Goal: Task Accomplishment & Management: Use online tool/utility

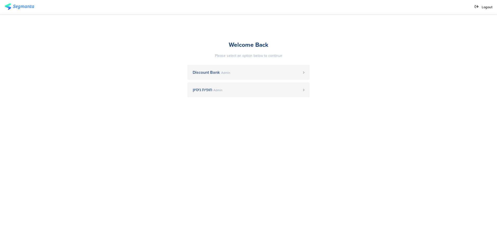
click at [216, 72] on span "Discount Bank" at bounding box center [205, 72] width 27 height 4
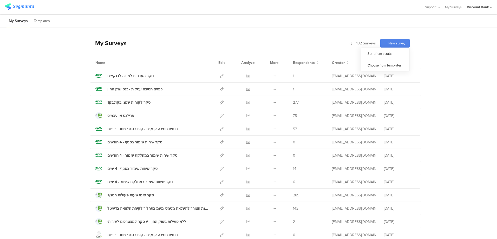
click at [388, 45] on span "New survey" at bounding box center [396, 43] width 17 height 5
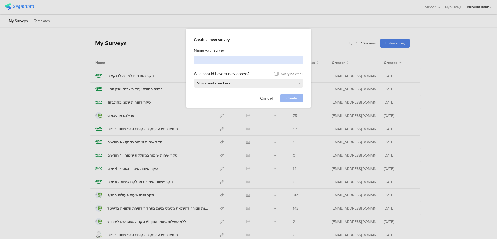
click at [232, 61] on input at bounding box center [248, 60] width 109 height 9
type input "הצעות ערך"
click at [291, 99] on span "Create" at bounding box center [291, 98] width 11 height 5
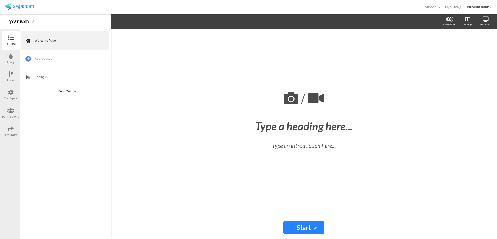
click at [44, 58] on span "Add Question" at bounding box center [68, 58] width 66 height 5
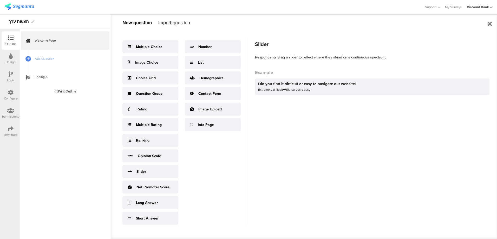
scroll to position [4, 0]
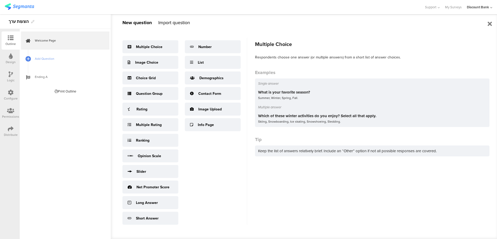
click at [150, 44] on div "Multiple Choice" at bounding box center [149, 46] width 26 height 5
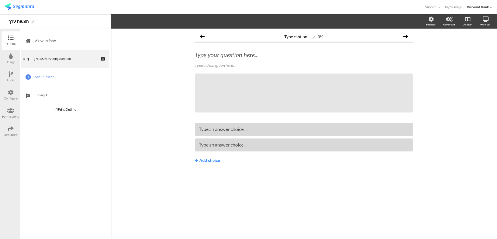
click at [454, 6] on link "My Surveys" at bounding box center [453, 7] width 17 height 14
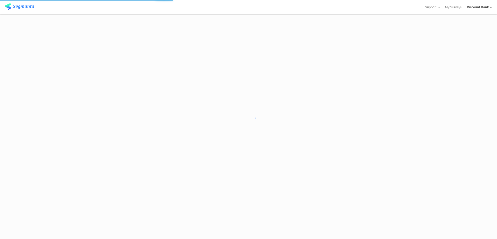
click at [431, 8] on span "Support" at bounding box center [430, 7] width 11 height 5
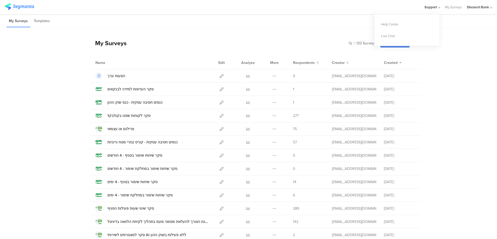
click at [393, 23] on div "Help Center" at bounding box center [406, 24] width 65 height 12
click at [219, 74] on icon at bounding box center [221, 76] width 4 height 4
click at [428, 8] on span "Support" at bounding box center [430, 7] width 11 height 5
click at [272, 76] on icon at bounding box center [274, 76] width 4 height 4
click at [264, 105] on button "Delete" at bounding box center [264, 107] width 29 height 9
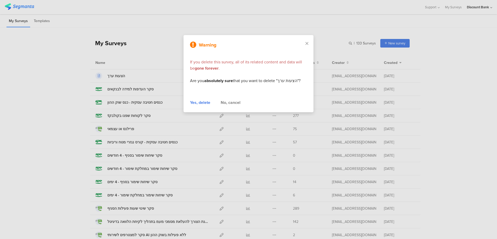
click at [197, 101] on div "Yes, delete" at bounding box center [200, 102] width 20 height 6
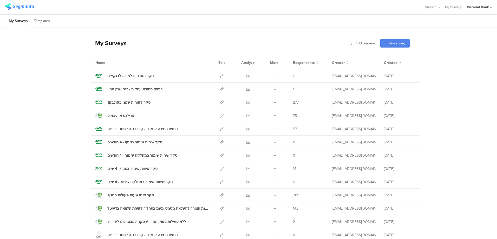
drag, startPoint x: 216, startPoint y: 75, endPoint x: 220, endPoint y: 77, distance: 4.4
click at [216, 75] on div at bounding box center [221, 75] width 11 height 13
click at [221, 78] on icon at bounding box center [221, 76] width 4 height 4
click at [219, 142] on icon at bounding box center [221, 142] width 4 height 4
click at [272, 141] on icon at bounding box center [274, 142] width 4 height 4
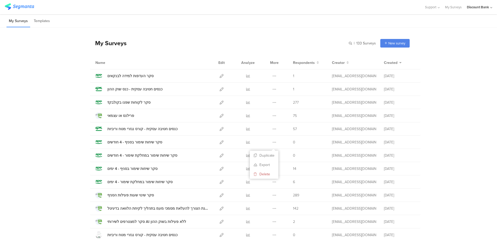
click at [267, 155] on button "Duplicate" at bounding box center [264, 155] width 29 height 9
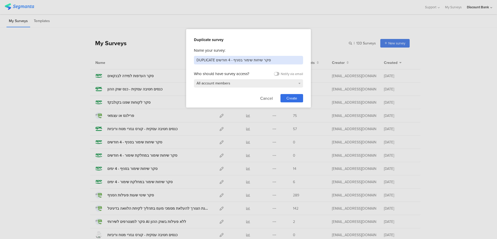
click at [269, 61] on input "DUPLICATE סקר שיחות שימור בסניף - 4 חודשים" at bounding box center [248, 60] width 109 height 9
drag, startPoint x: 269, startPoint y: 61, endPoint x: 192, endPoint y: 58, distance: 76.4
click at [192, 58] on div "Duplicate survey Name your survey: DUPLICATE סקר שיחות שימור בסניף - 4 חודשים W…" at bounding box center [248, 68] width 125 height 78
type input "הצעות ערך"
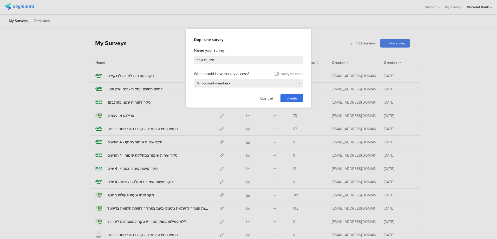
click at [287, 98] on span "Create" at bounding box center [291, 98] width 11 height 5
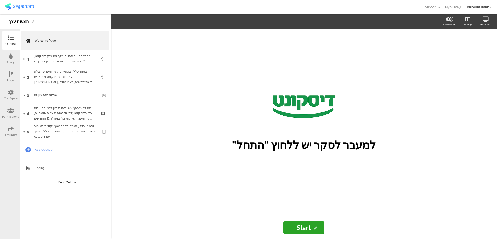
click at [56, 59] on div "בהתבסס על החוויה שלך עם בנק דיסקונט, באיזו מידה הנך מרוצה מבנק דיסקונט?" at bounding box center [65, 58] width 62 height 10
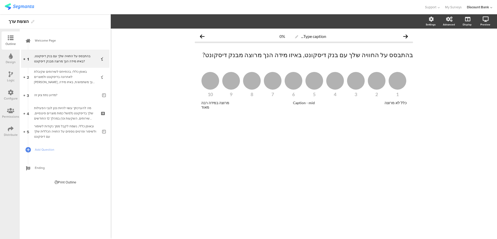
click at [86, 75] on div "באופן כללי, בהתייחס לשירותים שקיבלת לאחרונה בדיסקונט ולמוצרים [PERSON_NAME] הנך…" at bounding box center [65, 77] width 62 height 16
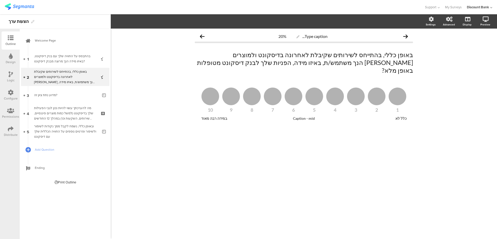
click at [69, 58] on div "בהתבסס על החוויה שלך עם בנק דיסקונט, באיזו מידה הנך מרוצה מבנק דיסקונט?" at bounding box center [65, 58] width 62 height 10
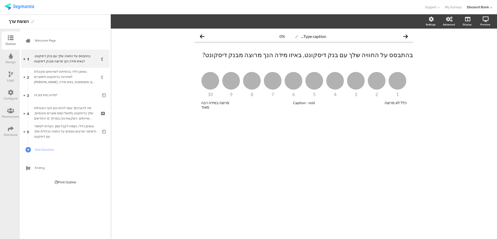
click at [102, 62] on icon at bounding box center [103, 62] width 4 height 5
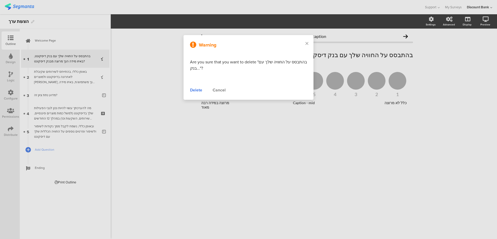
click at [197, 91] on div "Delete" at bounding box center [196, 90] width 12 height 6
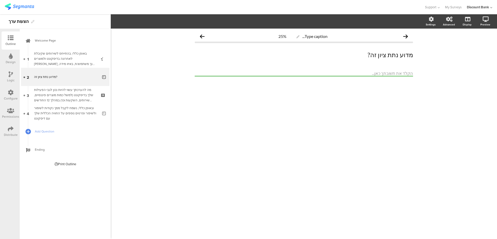
click at [67, 58] on div "באופן כללי, בהתייחס לשירותים שקיבלת לאחרונה בדיסקונט ולמוצרים [PERSON_NAME] הנך…" at bounding box center [65, 59] width 62 height 16
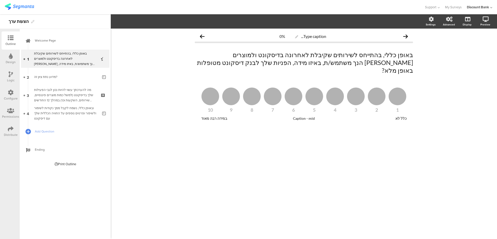
click at [399, 116] on div "כלל לא" at bounding box center [391, 118] width 30 height 4
click at [299, 116] on div at bounding box center [304, 118] width 30 height 4
click at [310, 150] on div "Type caption... 0% באופן כללי, בהתייחס לשירותים שקיבלת לאחרונה בדיסקונט ולמוצרי…" at bounding box center [304, 134] width 386 height 210
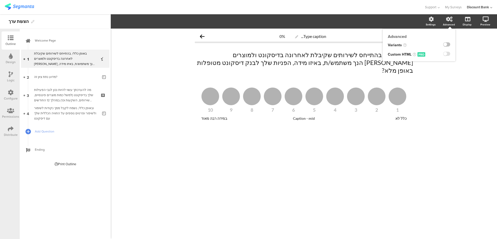
click at [446, 45] on label at bounding box center [446, 44] width 7 height 4
click at [0, 0] on input "checkbox" at bounding box center [0, 0] width 0 height 0
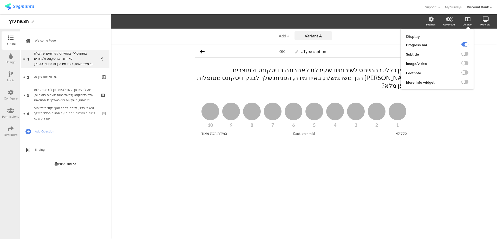
click at [465, 64] on label at bounding box center [464, 63] width 7 height 4
click at [0, 0] on input "checkbox" at bounding box center [0, 0] width 0 height 0
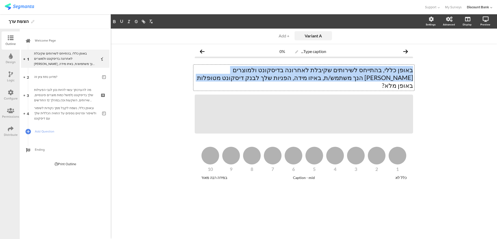
click at [421, 68] on div "Variant A Variant A + Add Type caption... 0% באופן כללי, בהתייחס לשירותים שקיבל…" at bounding box center [304, 134] width 386 height 210
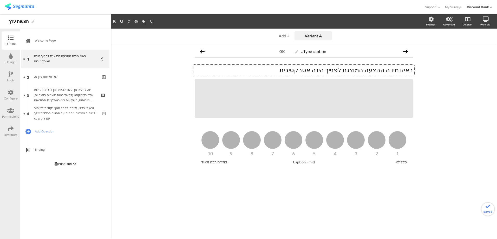
click at [386, 70] on p "באיזו מידה ההצעה המוצגת לפנייך הינה אטרקטיבית" at bounding box center [304, 70] width 218 height 8
click at [380, 70] on p "באיזו מידה ההצעה המוצגת לפנייך הינה אטרקטיבית" at bounding box center [304, 70] width 218 height 8
click at [377, 69] on p "באיזו מידה ההצעה המוצגת לפנייך הינה אטרקטיבית" at bounding box center [304, 70] width 218 height 8
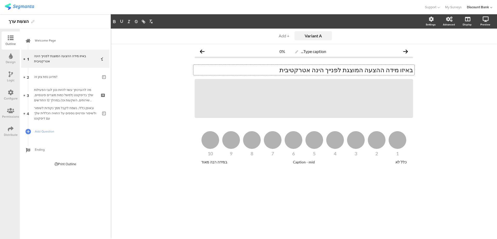
click at [388, 70] on p "באיזו מידה ההצעה המוצגת לפנייך הינה אטרקטיבית" at bounding box center [304, 70] width 218 height 8
click at [289, 72] on p "באיזו מידה לדעתך ההצעה המוצגת לפנייך הינה אטרקטיבית" at bounding box center [304, 70] width 218 height 8
click at [413, 70] on div "באיזו מידה לדעתך ההצעה המוצגת לפנייך הינה אטרקטיבית באיזו מידה לדעתך ההצעה המוצ…" at bounding box center [303, 70] width 221 height 10
click at [412, 70] on p "באיזו מידה לדעתך ההצעה המוצגת לפנייך הינה אטרקטיבית" at bounding box center [304, 70] width 218 height 8
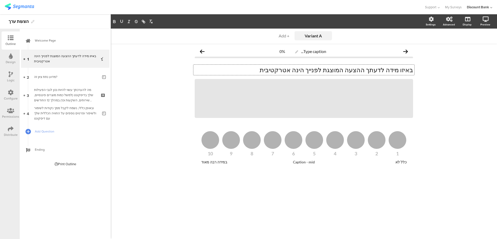
click at [292, 71] on p "באיזו מידה לדעתך ההצעה המוצגת לפנייך הינה אטרקטיבית" at bounding box center [304, 70] width 218 height 8
click at [412, 70] on p "באיזו מידה לדעתך ההצעה המוצגת לפנייך הינה אטרקטיבית?" at bounding box center [304, 70] width 218 height 8
click at [345, 71] on p "באיזו מידה לדעתך ההצעה המוצגת לפנייך הינה אטרקטיבית?" at bounding box center [304, 70] width 218 height 8
click at [412, 69] on p "באיזו מידה לדעתך ההצעה המוצגת לפנייך הינה אטרקטיבית?" at bounding box center [304, 70] width 218 height 8
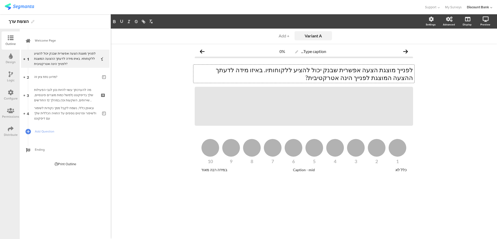
click at [340, 70] on p "לפנייך מוצגת הצעה אפשרית שבנק יכול להציע ללקוחותיו. באיזו מידה לדעתך ההצעה המוצ…" at bounding box center [304, 74] width 218 height 16
drag, startPoint x: 339, startPoint y: 70, endPoint x: 353, endPoint y: 71, distance: 13.3
click at [353, 71] on p "לפנייך מוצגת הצעה אפשרית שבנק יכול להציע ללקוחותיו. באיזו מידה לדעתך ההצעה המוצ…" at bounding box center [304, 74] width 218 height 16
click at [328, 73] on p "לפנייך מוצגת הצעה אפשרית שבנק יכול להציע ללקוחותיו. באיזו מידה לדעתך ההצעה המוצ…" at bounding box center [304, 74] width 218 height 16
drag, startPoint x: 293, startPoint y: 70, endPoint x: 351, endPoint y: 70, distance: 57.9
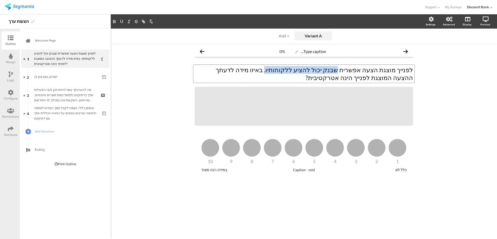
click at [351, 70] on p "לפנייך מוצגת הצעה אפשרית שבנק יכול להציע ללקוחותיו. באיזו מידה לדעתך ההצעה המוצ…" at bounding box center [304, 74] width 218 height 16
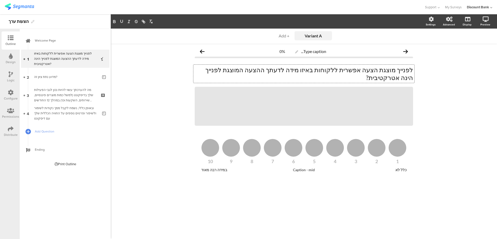
click at [371, 69] on p "לפנייך מוצגת הצעה אפשרית ללקוחות באיזו מידה לדעתך ההצעה המוצגת לפנייך הינה אטרק…" at bounding box center [304, 74] width 218 height 16
click at [364, 70] on p "לפנייך מוצגת הצעה אפשרית ללקוחות באיזו מידה לדעתך ההצעה המוצגת לפנייך הינה אטרק…" at bounding box center [304, 74] width 218 height 16
click at [337, 69] on p "לפנייך מוצגת הצעה פיננסיתללקוחות באיזו מידה לדעתך ההצעה המוצגת לפנייך הינה אטרק…" at bounding box center [304, 74] width 218 height 16
click at [354, 70] on p "לפנייך מוצגת הצעה פיננסיתללקוחות באיזו מידה לדעתך ההצעה המוצגת לפנייך הינה אטרק…" at bounding box center [304, 74] width 218 height 16
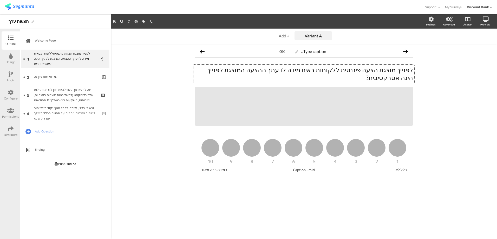
click at [337, 70] on p "לפנייך מוצגת הצעה פיננסית ללקוחות באיזו מידה לדעתך ההצעה המוצגת לפנייך הינה אטר…" at bounding box center [304, 74] width 218 height 16
click at [337, 71] on p "לפנייך מוצגת הצעה פיננסית ללקוחות. באיזו מידה לדעתך ההצעה המוצגת לפנייך הינה אט…" at bounding box center [304, 74] width 218 height 16
click at [353, 70] on p "לפנייך מוצגת הצעה פיננסית ללקוחות באיזו מידה לדעתך ההצעה המוצגת לפנייך הינה אטר…" at bounding box center [304, 74] width 218 height 16
click at [365, 70] on p "לפנייך מוצגת הצעה פיננסית ללקוחות באיזו מידה לדעתך ההצעה המוצגת לפנייך הינה אטר…" at bounding box center [304, 74] width 218 height 16
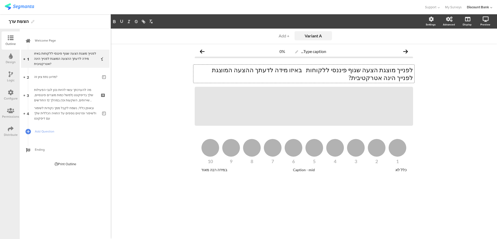
click at [370, 71] on p "לפנייך מוצגת הצעה שגוף פיננסי ללקוחות באיזו מידה לדעתך ההצעה המוצגת לפנייך הינה…" at bounding box center [304, 74] width 218 height 16
click at [345, 70] on p "לפנייך מוצגת הצעה שגוף פיננסי ללקוחות באיזו מידה לדעתך ההצעה המוצגת לפנייך הינה…" at bounding box center [304, 74] width 218 height 16
click at [346, 69] on p "לפנייך מוצגת הצעה שגוף פיננסי ללקוחות באיזו מידה לדעתך ההצעה המוצגת לפנייך הינה…" at bounding box center [304, 74] width 218 height 16
click at [301, 71] on p "לפנייך מוצגת הצעה שגוף פיננסי שוקל להציע ללקוחות באיזו מידה לדעתך ההצעה המוצגת …" at bounding box center [304, 74] width 218 height 16
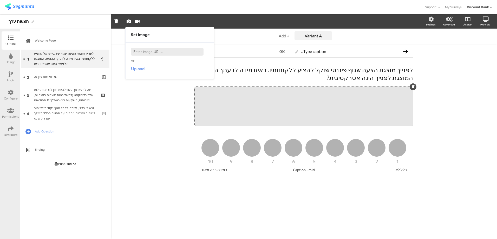
click at [137, 69] on span "Upload" at bounding box center [138, 69] width 14 height 6
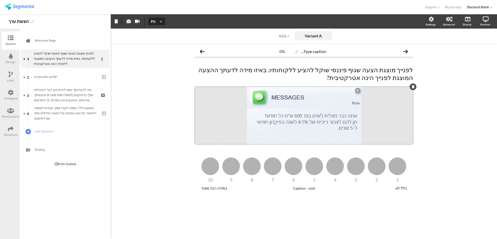
click at [280, 36] on span "+ Add" at bounding box center [283, 35] width 11 height 5
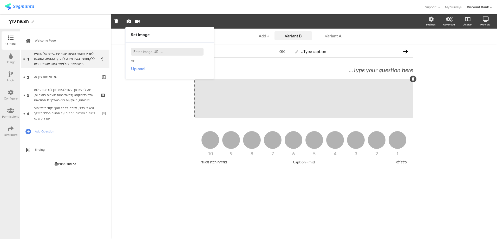
click at [133, 69] on span "Upload" at bounding box center [138, 69] width 14 height 6
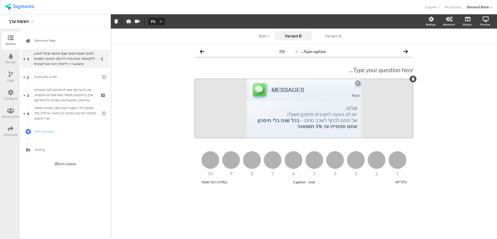
click at [412, 79] on icon at bounding box center [412, 78] width 3 height 3
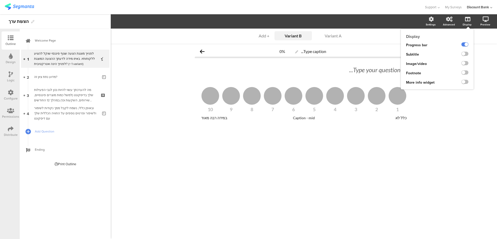
click at [466, 63] on label at bounding box center [464, 63] width 7 height 4
click at [0, 0] on input "checkbox" at bounding box center [0, 0] width 0 height 0
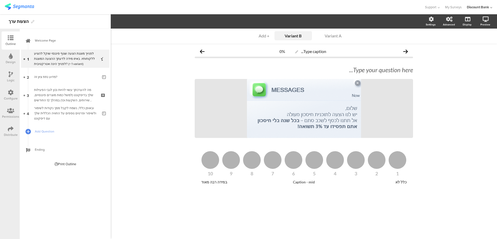
click at [331, 36] on div "Variant A" at bounding box center [333, 35] width 26 height 5
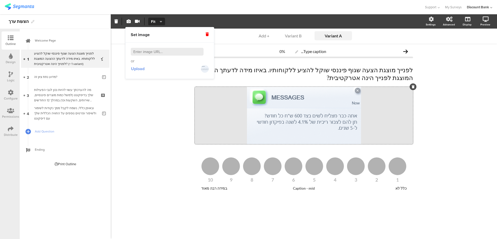
click at [135, 69] on span "Upload" at bounding box center [138, 69] width 14 height 6
click at [297, 35] on div "Variant B" at bounding box center [293, 35] width 26 height 5
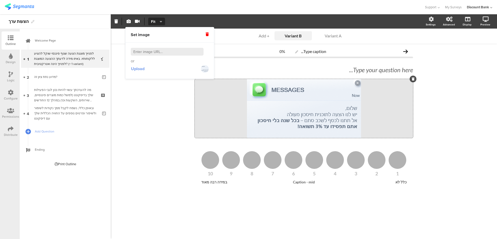
click at [139, 69] on span "Upload" at bounding box center [138, 69] width 14 height 6
click at [338, 38] on div "Variant A" at bounding box center [333, 35] width 26 height 5
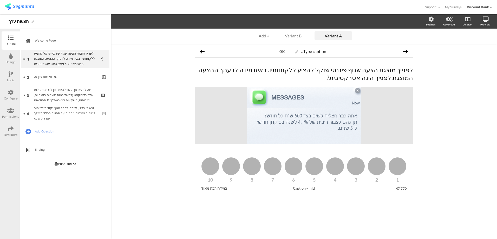
click at [287, 35] on div "Variant B" at bounding box center [293, 35] width 26 height 5
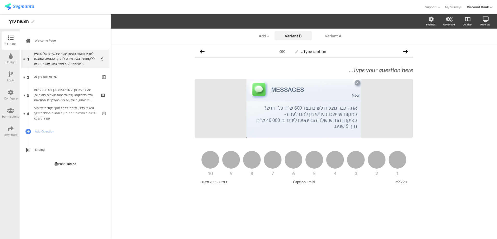
click at [319, 36] on div at bounding box center [317, 36] width 6 height 4
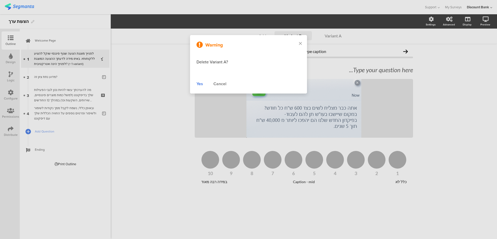
click at [329, 35] on div at bounding box center [248, 119] width 497 height 239
click at [223, 85] on div "Cancel" at bounding box center [219, 84] width 13 height 6
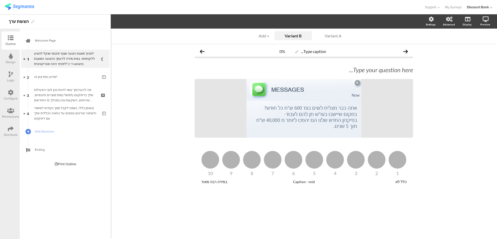
click at [336, 37] on div "Variant A" at bounding box center [333, 35] width 26 height 5
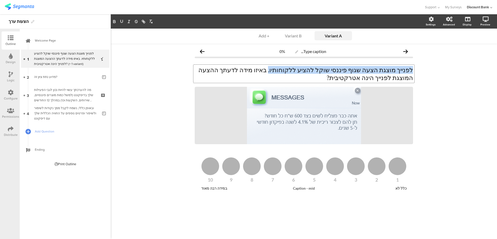
click at [414, 70] on div "לפנייך מוצגת הצעה שגוף פיננסי שוקל להציע ללקוחותיו. באיזו מידה לדעתך ההצעה המוצ…" at bounding box center [303, 74] width 221 height 18
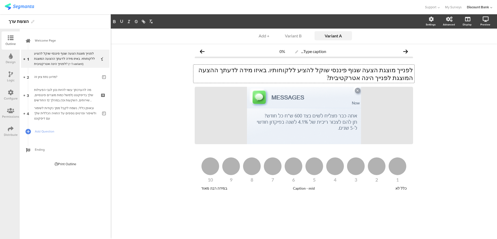
click at [50, 131] on span "Add Question" at bounding box center [68, 131] width 66 height 5
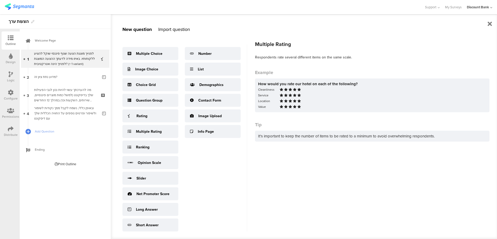
click at [142, 132] on div "Multiple Rating" at bounding box center [149, 131] width 26 height 5
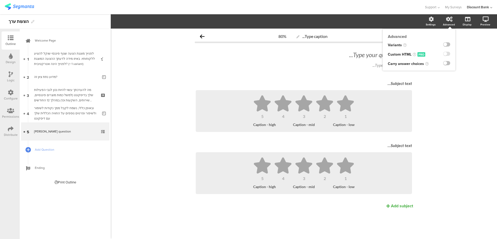
click at [446, 46] on label at bounding box center [446, 44] width 7 height 4
click at [0, 0] on input "checkbox" at bounding box center [0, 0] width 0 height 0
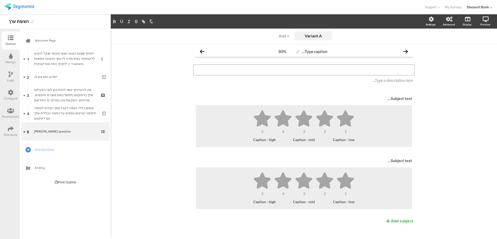
drag, startPoint x: 343, startPoint y: 70, endPoint x: 416, endPoint y: 70, distance: 73.0
click at [416, 70] on div "Variant A Variant A + Add Type caption... 80% Type your question here... Type a…" at bounding box center [304, 137] width 386 height 216
click at [400, 72] on p at bounding box center [304, 70] width 218 height 8
click at [362, 68] on p at bounding box center [304, 70] width 218 height 8
click at [72, 63] on div "לפנייך מוצגת הצעה שגוף פיננסי שוקל להציע ללקוחותיו. באיזו מידה לדעתך ההצעה המוצ…" at bounding box center [65, 59] width 62 height 16
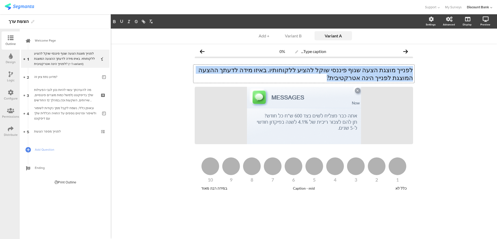
drag, startPoint x: 381, startPoint y: 78, endPoint x: 413, endPoint y: 69, distance: 33.6
click at [413, 69] on div "לפנייך מוצגת הצעה שגוף פיננסי שוקל להציע ללקוחותיו. באיזו מידה לדעתך ההצעה המוצ…" at bounding box center [303, 74] width 221 height 18
click at [60, 96] on div "מה להערכתך עשוי להיות נכון לגבי הפעילות שלך בדיסקונט (למשל כמות מוצרים פיננסיים…" at bounding box center [65, 95] width 62 height 16
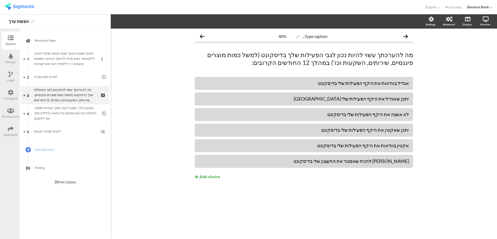
click at [64, 108] on div "ובאופן כללי, נשמח לקבל ממך נקודות לשימור ולשיפור ופרטים נוספים על החוויה הכללית…" at bounding box center [66, 113] width 64 height 16
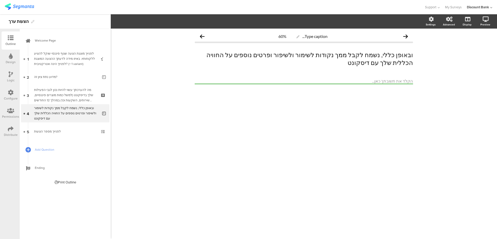
click at [67, 97] on div "מה להערכתך עשוי להיות נכון לגבי הפעילות שלך בדיסקונט (למשל כמות מוצרים פיננסיים…" at bounding box center [65, 95] width 62 height 16
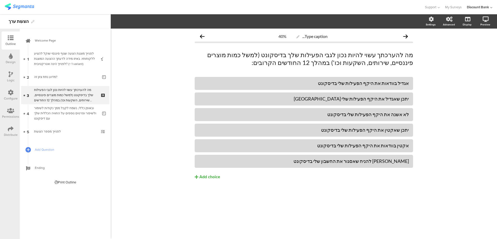
click at [58, 77] on div "מדוע נתת ציון זה?" at bounding box center [66, 76] width 64 height 5
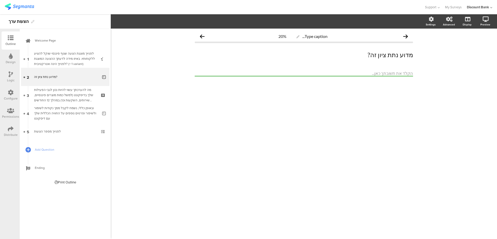
click at [54, 131] on div "לפנייך מספר הצעות" at bounding box center [65, 131] width 62 height 5
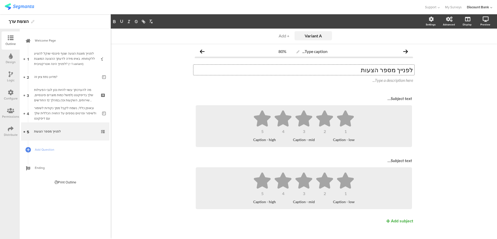
click at [371, 74] on div "לפנייך מספר הצעות לפנייך מספר הצעות לפנייך מספר הצעות" at bounding box center [303, 70] width 221 height 10
click at [371, 71] on p "לפנייך מספר הצעות" at bounding box center [304, 70] width 218 height 8
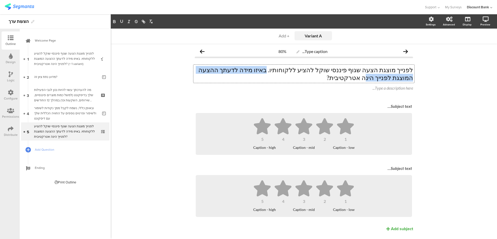
drag, startPoint x: 292, startPoint y: 71, endPoint x: 202, endPoint y: 73, distance: 90.1
click at [206, 75] on p "לפנייך מוצגת הצעה שגוף פיננסי שוקל להציע ללקוחותיו. באיזו מידה לדעתך ההצעה המוצ…" at bounding box center [304, 74] width 218 height 16
click at [379, 74] on p "לפנייך מוצגת הצעה שגוף פיננסי שוקל להציע ללקוחותיו. באיזו מידה לדעתך ההצעה המוצ…" at bounding box center [304, 74] width 218 height 16
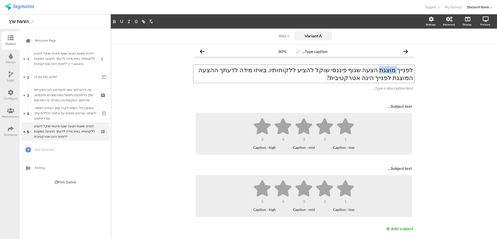
drag, startPoint x: 384, startPoint y: 70, endPoint x: 397, endPoint y: 70, distance: 13.8
click at [397, 70] on p "לפנייך מוצגת הצעה שגוף פיננסי שוקל להציע ללקוחותיו. באיזו מידה לדעתך ההצעה המוצ…" at bounding box center [304, 74] width 218 height 16
drag, startPoint x: 372, startPoint y: 69, endPoint x: 375, endPoint y: 70, distance: 2.6
click at [375, 70] on p "לפנייךמספר הצעה שגוף פיננסי שוקל להציע ללקוחותיו. באיזו מידה לדעתך ההצעה המוצגת…" at bounding box center [304, 74] width 218 height 16
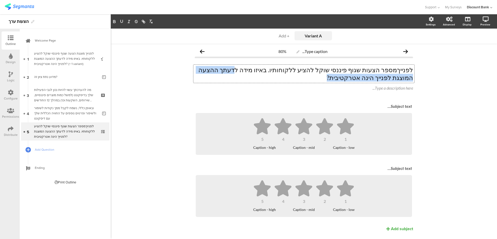
drag, startPoint x: 268, startPoint y: 71, endPoint x: 193, endPoint y: 78, distance: 74.6
click at [195, 78] on p "לפנייךמספר הצעות שגוף פיננסי שוקל להציע ללקוחותיו. באיזו מידה לדעתך ההצעה המוצג…" at bounding box center [304, 74] width 218 height 16
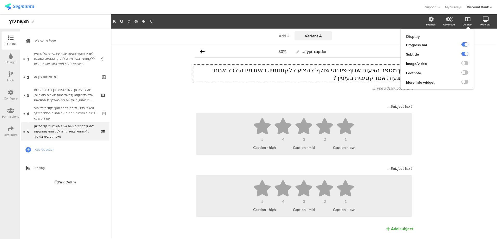
click at [461, 64] on label at bounding box center [464, 63] width 7 height 4
click at [0, 0] on input "checkbox" at bounding box center [0, 0] width 0 height 0
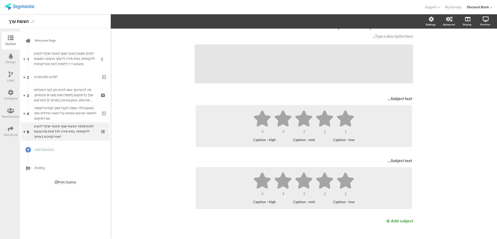
scroll to position [58, 0]
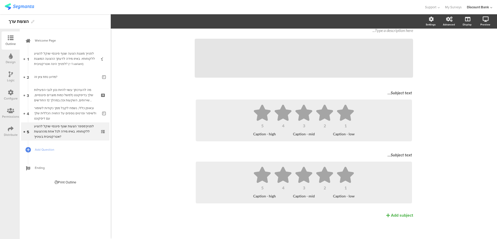
click at [398, 97] on div "Subject text..." at bounding box center [303, 93] width 219 height 8
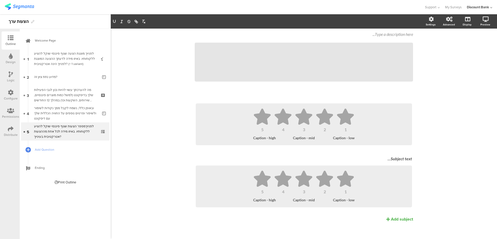
click at [58, 128] on div "לפנייךמספר הצעות שגוף פיננסי שוקל להציע ללקוחותיו. באיזו מידה לכל אחת מההצעות א…" at bounding box center [65, 132] width 62 height 16
click at [102, 135] on icon at bounding box center [103, 134] width 4 height 5
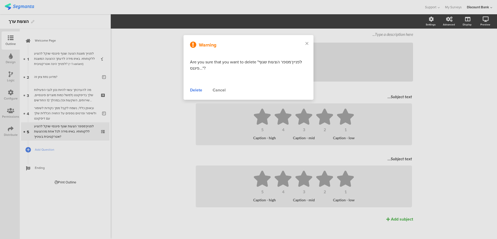
click at [192, 91] on div "Delete" at bounding box center [196, 90] width 12 height 6
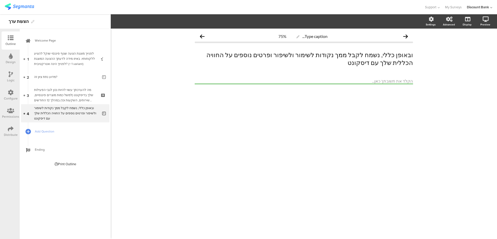
click at [64, 56] on div "לפנייך מוצגת הצעה שגוף פיננסי שוקל להציע ללקוחותיו. באיזו מידה לדעתך ההצעה המוצ…" at bounding box center [65, 59] width 62 height 16
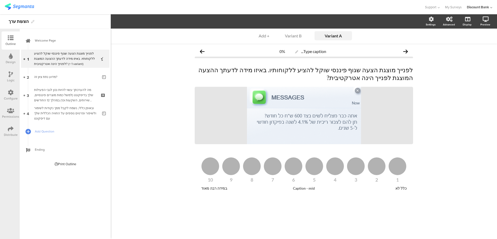
click at [299, 36] on div "Variant B" at bounding box center [293, 35] width 26 height 5
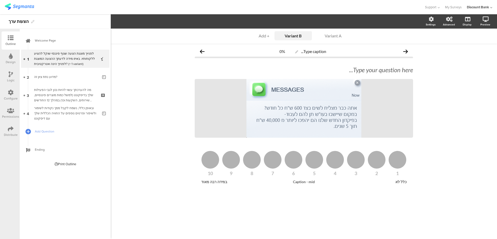
click at [328, 37] on div "Variant A" at bounding box center [333, 35] width 26 height 5
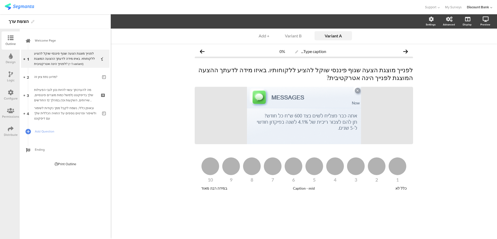
click at [294, 37] on div "Variant B" at bounding box center [293, 35] width 26 height 5
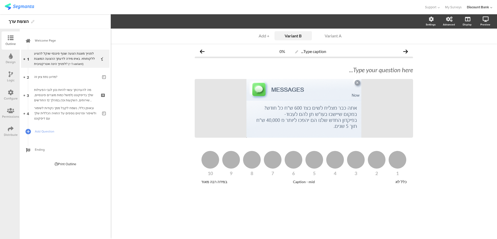
click at [340, 37] on div "Variant A" at bounding box center [333, 35] width 26 height 5
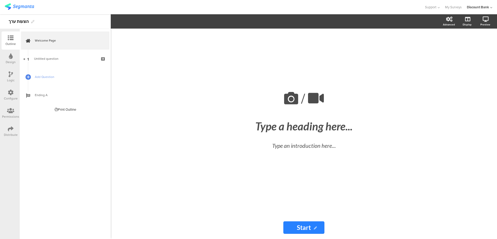
click at [7, 132] on div "Distribute" at bounding box center [11, 131] width 18 height 18
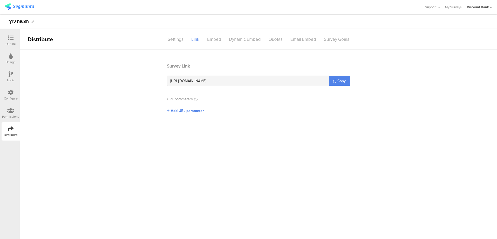
click at [10, 41] on icon at bounding box center [11, 38] width 6 height 6
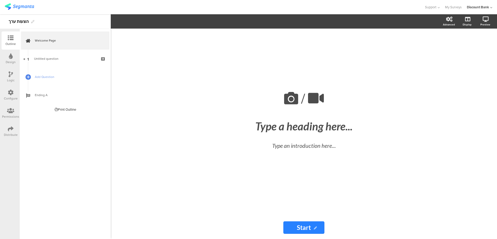
click at [66, 62] on link "1 Untitled question" at bounding box center [65, 59] width 88 height 18
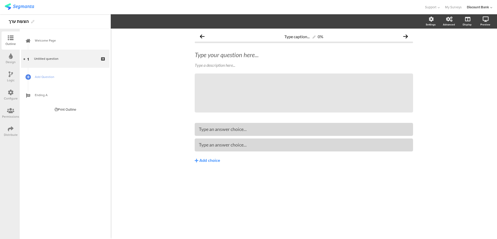
drag, startPoint x: 230, startPoint y: 18, endPoint x: 206, endPoint y: 49, distance: 40.2
click at [198, 24] on section "Settings Advanced Display Preview" at bounding box center [304, 21] width 386 height 14
click at [225, 57] on div "Type your question here..." at bounding box center [303, 55] width 221 height 10
click at [448, 44] on label at bounding box center [446, 44] width 7 height 4
click at [0, 0] on input "checkbox" at bounding box center [0, 0] width 0 height 0
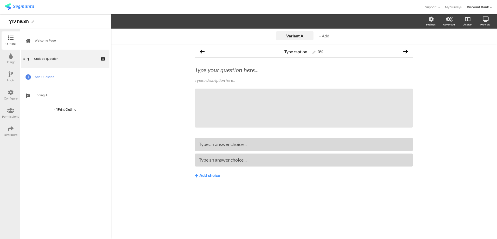
click at [323, 37] on span "+ Add" at bounding box center [323, 35] width 11 height 5
click at [271, 37] on div "Variant A" at bounding box center [275, 35] width 26 height 5
click at [318, 38] on div "Variant B" at bounding box center [314, 35] width 26 height 5
click at [275, 36] on div "Variant A" at bounding box center [275, 35] width 26 height 5
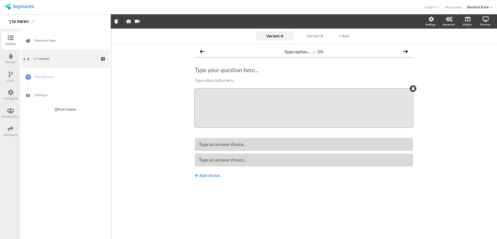
click at [309, 203] on div "Variant A Variant A Variant A Variant A Variant B Variant B Variant B + Add Typ…" at bounding box center [304, 134] width 386 height 210
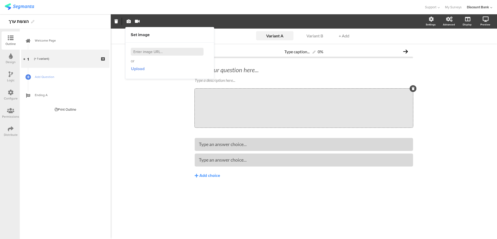
click at [137, 70] on span "Upload" at bounding box center [138, 69] width 14 height 6
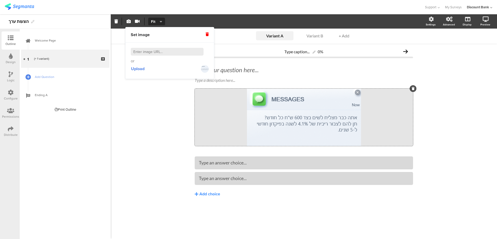
click at [130, 120] on div "Variant A Variant A Variant A Variant A Variant B Variant B Variant B + Add Typ…" at bounding box center [304, 134] width 386 height 210
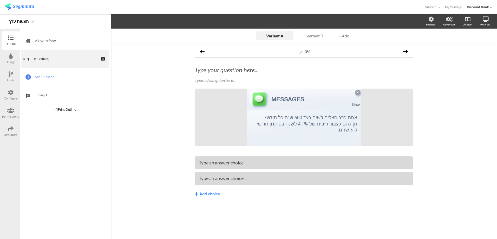
click at [242, 70] on div "Type your question here..." at bounding box center [304, 70] width 218 height 8
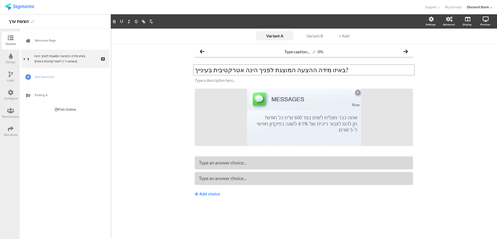
click at [115, 141] on div "Variant A Variant A Variant A Variant A Variant B Variant B Variant B + Add Typ…" at bounding box center [304, 134] width 386 height 210
click at [256, 165] on div "Type an answer choice..." at bounding box center [304, 163] width 210 height 6
click at [266, 180] on div "Type an answer choice..." at bounding box center [304, 178] width 210 height 6
click at [213, 195] on div "Add choice" at bounding box center [209, 193] width 21 height 5
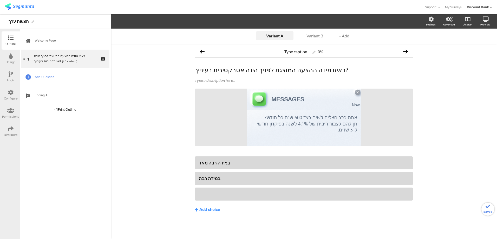
click at [221, 175] on div "במידה רבה" at bounding box center [304, 178] width 210 height 6
drag, startPoint x: 218, startPoint y: 180, endPoint x: 188, endPoint y: 180, distance: 30.4
click at [188, 180] on div "Variant A Variant A Variant A Variant A Variant B Variant B Variant B + Add Typ…" at bounding box center [304, 134] width 386 height 210
drag, startPoint x: 224, startPoint y: 162, endPoint x: 188, endPoint y: 161, distance: 36.1
click at [188, 161] on div "Variant A Variant A Variant A Variant A Variant B Variant B Variant B + Add Typ…" at bounding box center [304, 134] width 386 height 210
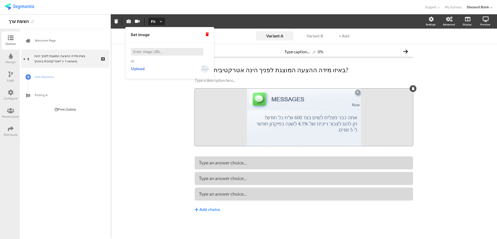
click at [157, 122] on div "Variant A Variant A Variant A Variant A Variant B Variant B Variant B + Add Typ…" at bounding box center [304, 134] width 386 height 210
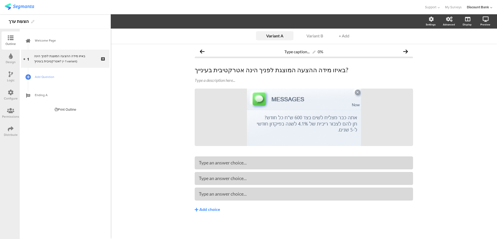
click at [88, 59] on div "באיזו מידה ההצעה המוצגת לפניך הינה אטרקטיבית בעינייך? (+ 1 variant)" at bounding box center [65, 58] width 62 height 10
click at [103, 63] on icon at bounding box center [103, 62] width 4 height 5
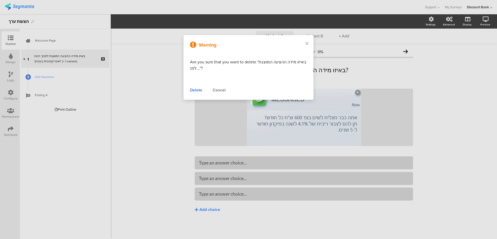
click at [195, 91] on div "Delete" at bounding box center [196, 90] width 12 height 6
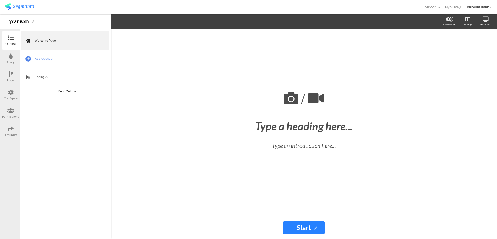
click at [41, 57] on span "Add Question" at bounding box center [68, 58] width 66 height 5
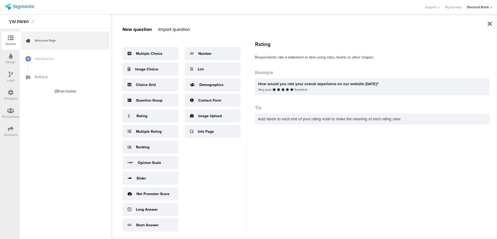
click at [145, 113] on div "Rating" at bounding box center [141, 115] width 11 height 5
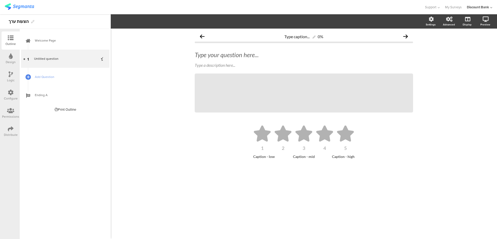
click at [263, 149] on div "1" at bounding box center [262, 148] width 18 height 5
click at [194, 22] on icon "button" at bounding box center [194, 21] width 3 height 4
click at [186, 126] on div "10" at bounding box center [190, 126] width 26 height 13
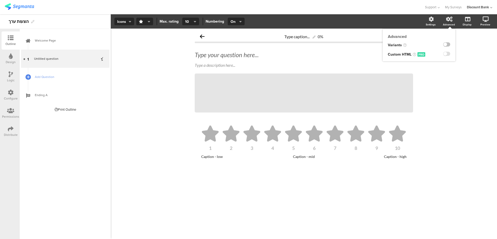
click at [449, 44] on label at bounding box center [446, 44] width 7 height 4
click at [0, 0] on input "checkbox" at bounding box center [0, 0] width 0 height 0
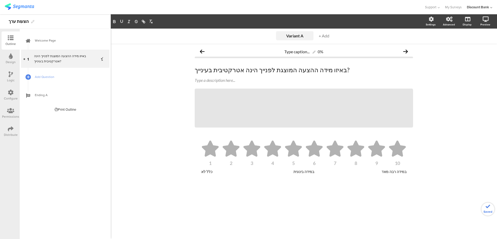
click at [213, 187] on div "1 2 3 4 5 6 7 8 9 10 כלל לא במידה בינונית במידה רבה מאד" at bounding box center [304, 165] width 218 height 54
click at [477, 46] on icon at bounding box center [478, 46] width 4 height 6
click at [447, 45] on label at bounding box center [446, 44] width 7 height 4
click at [0, 0] on input "checkbox" at bounding box center [0, 0] width 0 height 0
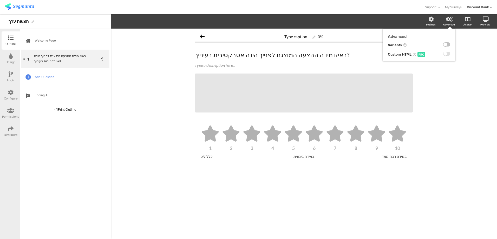
click at [446, 45] on label at bounding box center [446, 44] width 7 height 4
click at [0, 0] on input "checkbox" at bounding box center [0, 0] width 0 height 0
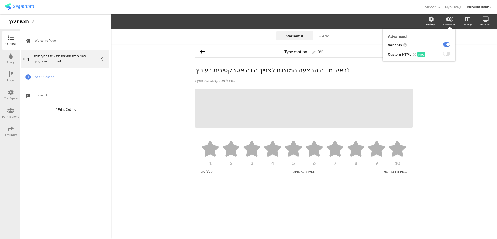
click at [446, 45] on label at bounding box center [446, 44] width 7 height 4
click at [0, 0] on input "checkbox" at bounding box center [0, 0] width 0 height 0
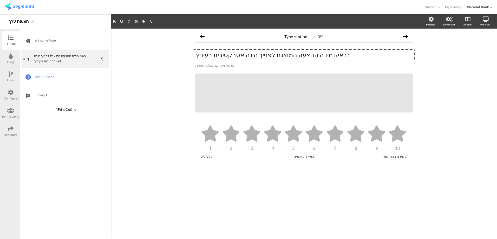
click at [214, 53] on p "באיזו מידה ההצעה המוצגת לפנייך הינה אטרקטיבית בעינייך?" at bounding box center [304, 55] width 218 height 8
click at [439, 137] on div "Type caption... 0% באיזו מידה ההצעה המוצגת לפנייך הינה אטרקטיבית בעינייך? באיזו…" at bounding box center [304, 134] width 386 height 210
click at [47, 77] on span "Add Question" at bounding box center [68, 76] width 66 height 5
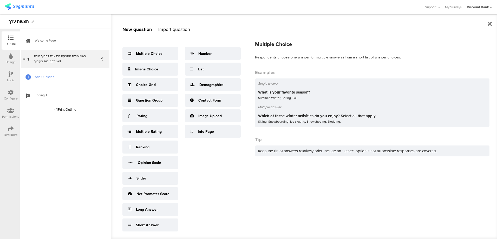
click at [151, 51] on div "Multiple Choice" at bounding box center [149, 53] width 26 height 5
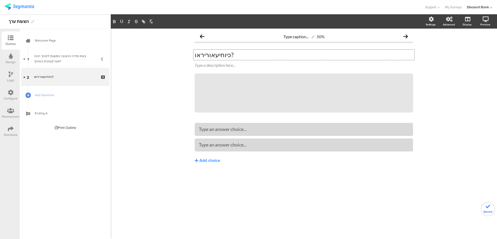
click at [318, 166] on button "Add choice" at bounding box center [304, 160] width 218 height 13
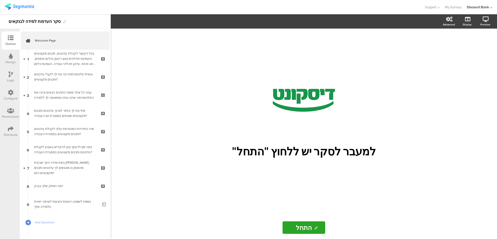
click at [65, 59] on div "בכל הקשור לקבלת עדכונים, תכנים מקצועיים והטמעת תהליכים (כגון ריענון נהלים וטפסי…" at bounding box center [65, 59] width 62 height 16
